Goal: Find specific page/section: Find specific page/section

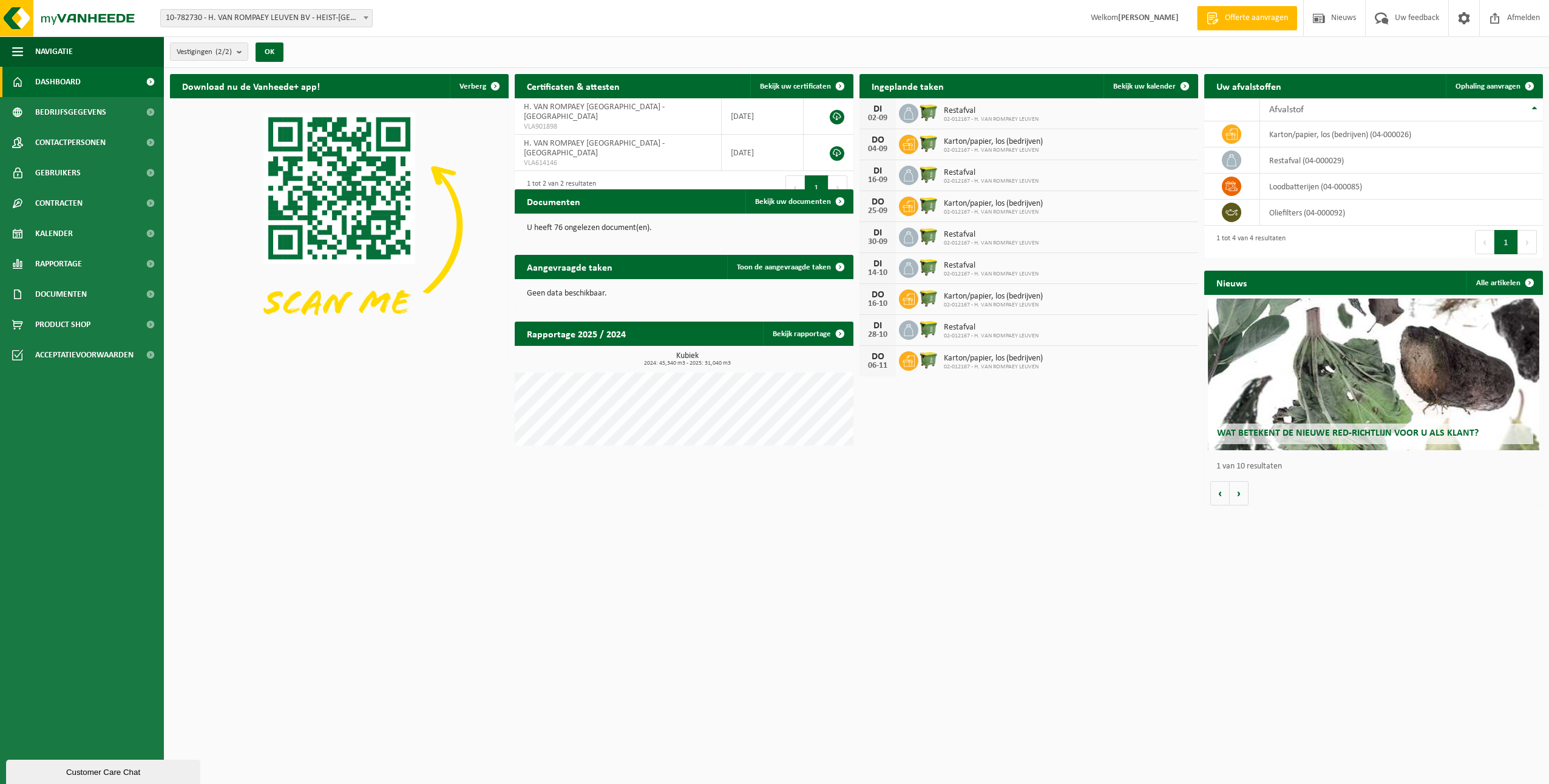
click at [329, 16] on span "10-782730 - H. VAN ROMPAEY LEUVEN BV - HEIST-[GEOGRAPHIC_DATA]" at bounding box center [266, 18] width 211 height 17
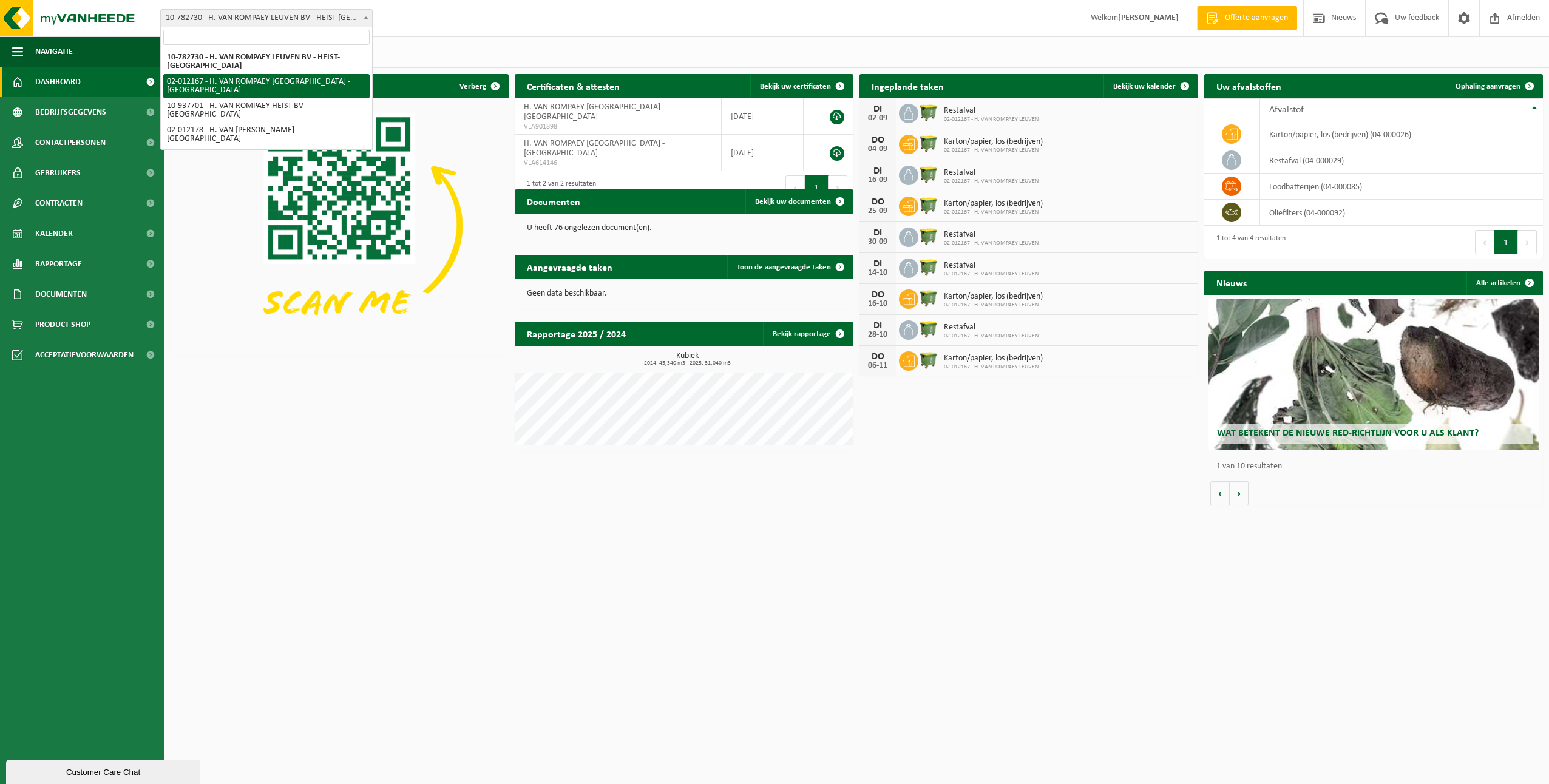
select select "22484"
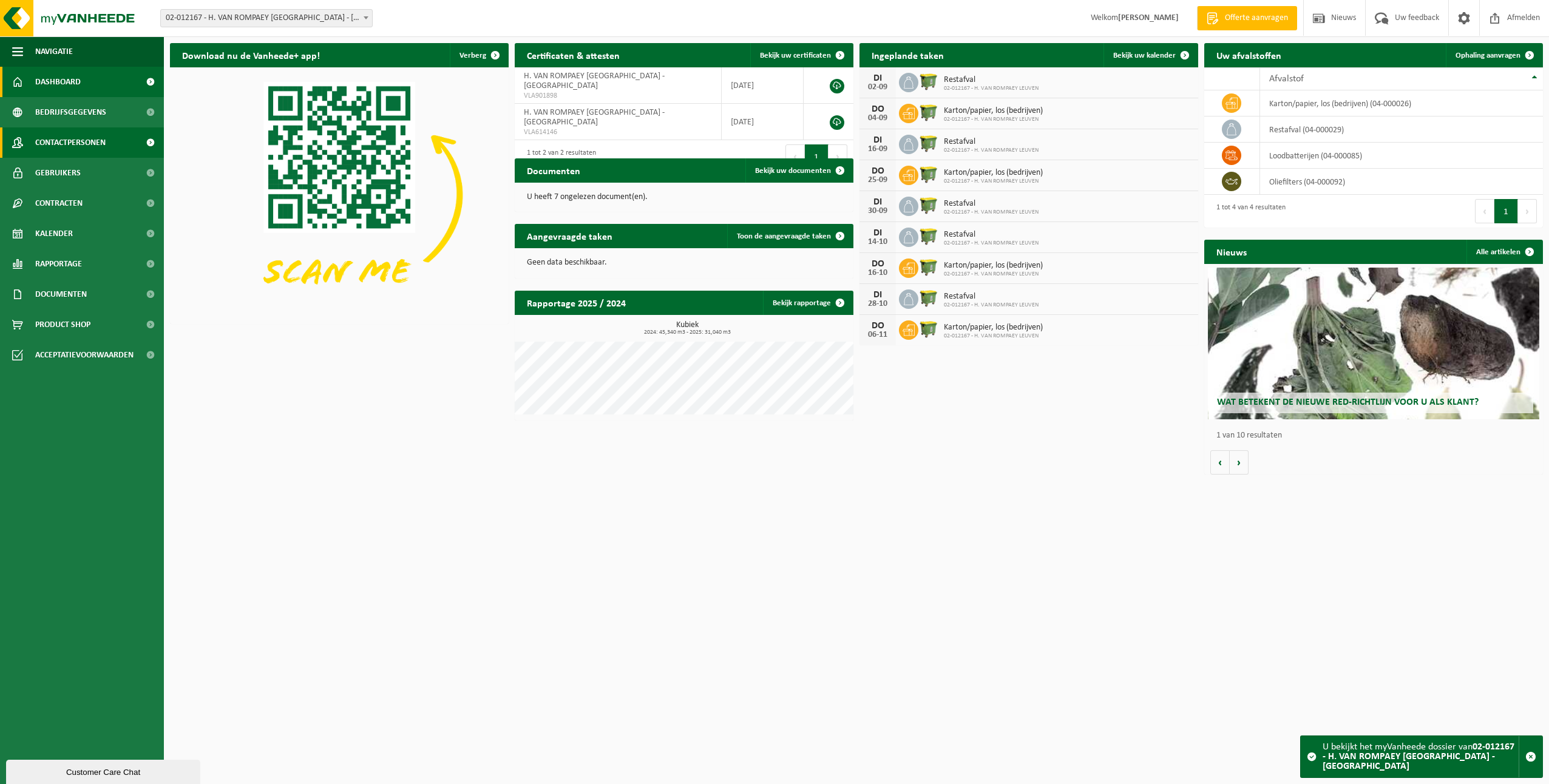
click at [69, 142] on span "Contactpersonen" at bounding box center [70, 143] width 70 height 31
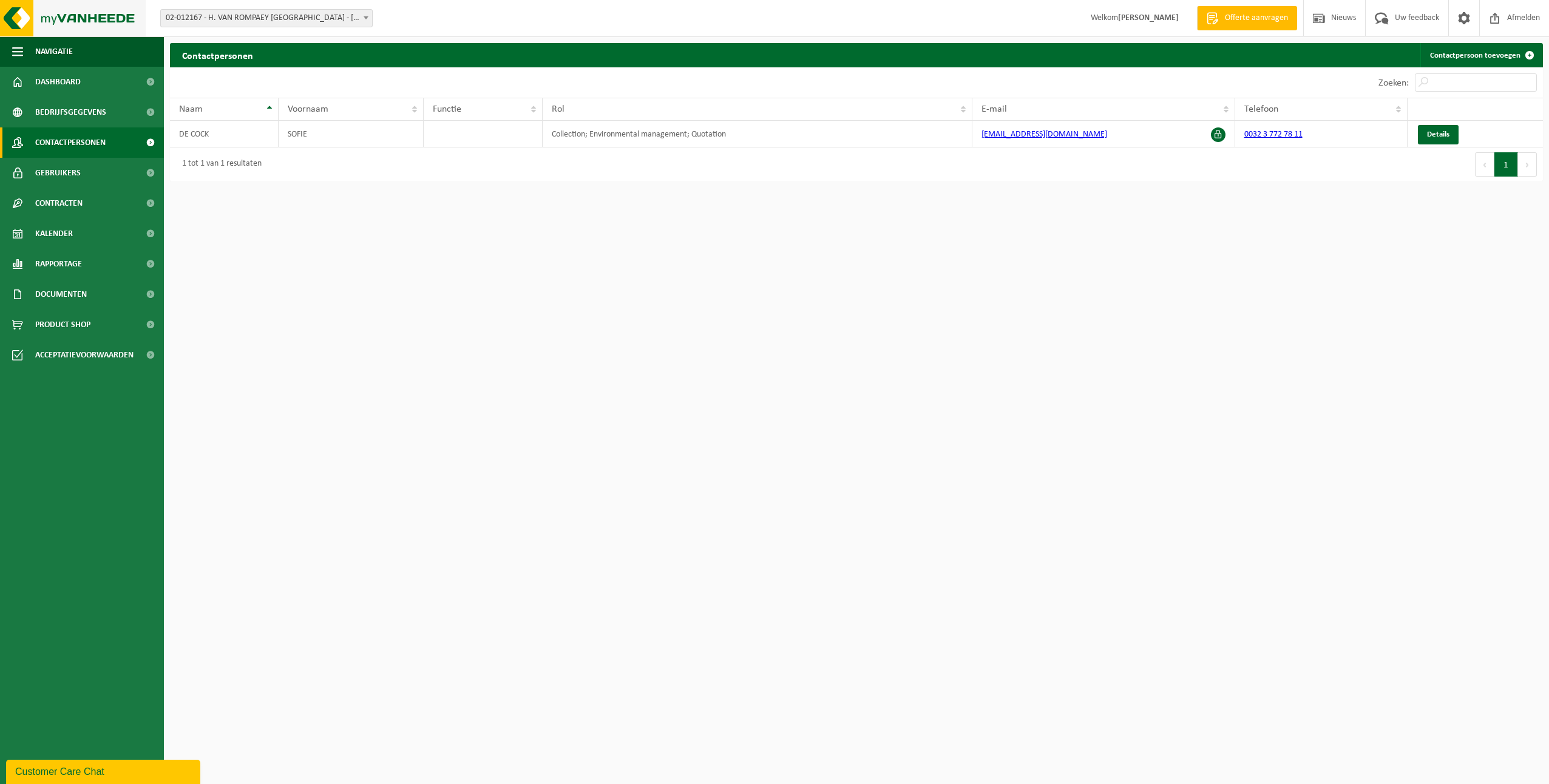
click at [51, 20] on img at bounding box center [72, 18] width 145 height 36
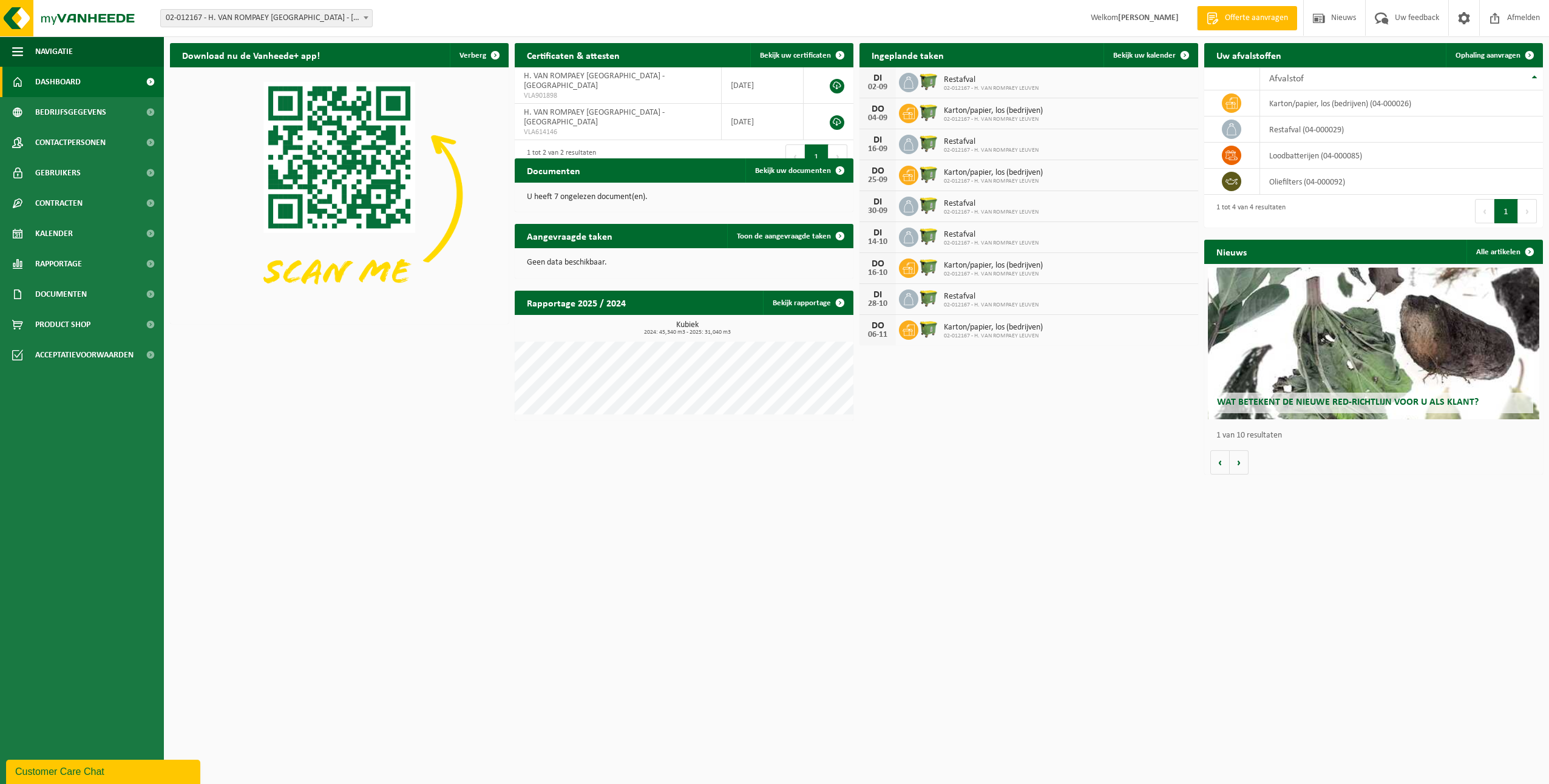
click at [909, 177] on icon at bounding box center [908, 175] width 12 height 11
click at [1291, 180] on td "oliefilters (04-000092)" at bounding box center [1401, 181] width 283 height 26
